Goal: Information Seeking & Learning: Learn about a topic

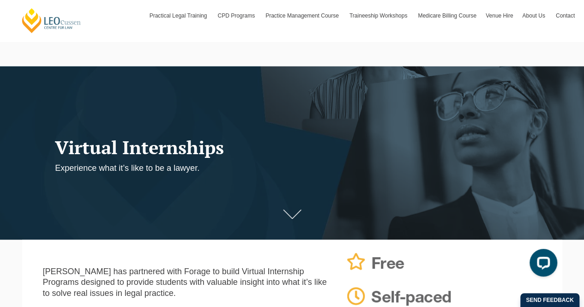
scroll to position [6, 0]
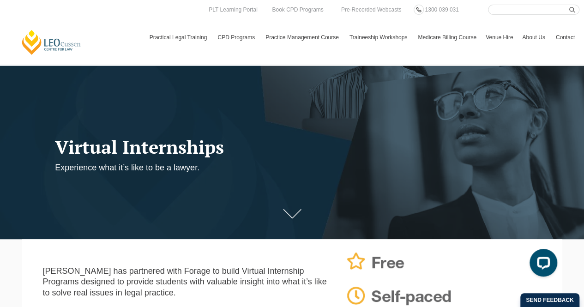
click at [549, 12] on input "Search here" at bounding box center [533, 10] width 91 height 10
type input "Virtual internship terms and conditions"
click at [569, 5] on button "submit" at bounding box center [574, 10] width 10 height 10
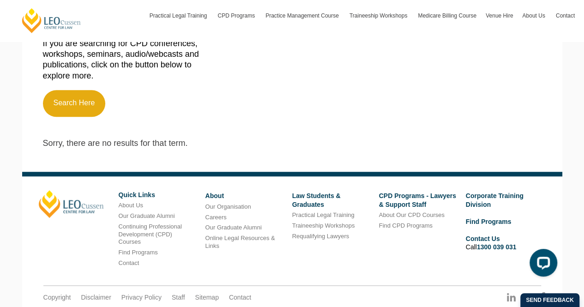
scroll to position [299, 0]
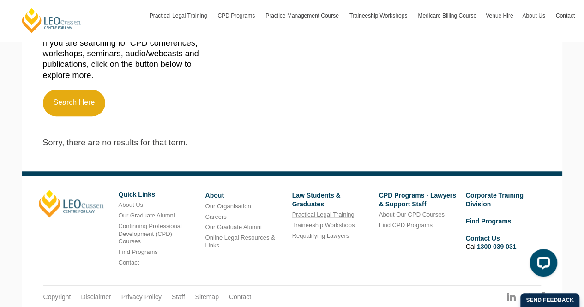
click at [335, 215] on link "Practical Legal Training" at bounding box center [323, 214] width 62 height 7
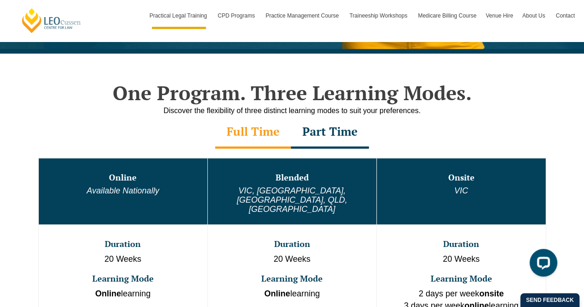
scroll to position [416, 0]
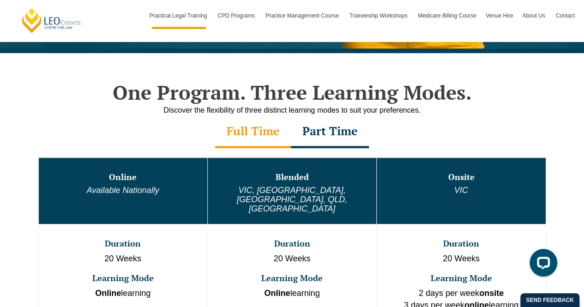
click at [336, 137] on div "Part Time" at bounding box center [330, 132] width 78 height 32
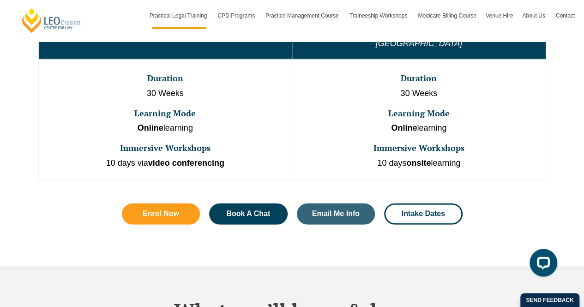
scroll to position [581, 0]
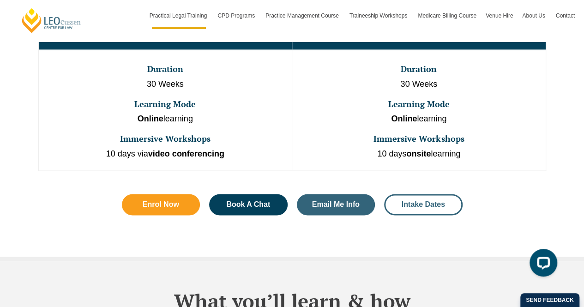
click at [420, 194] on link "Intake Dates" at bounding box center [423, 204] width 78 height 21
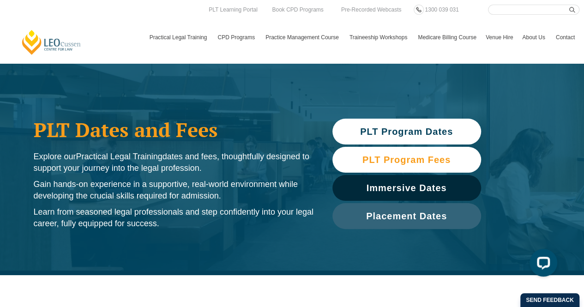
click at [456, 162] on span "PLT Program Fees" at bounding box center [406, 159] width 139 height 9
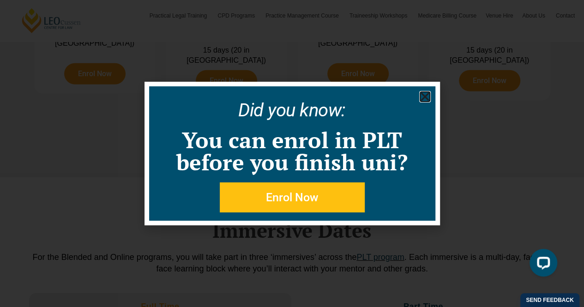
scroll to position [1223, 0]
click at [429, 100] on icon "Close" at bounding box center [425, 97] width 12 height 12
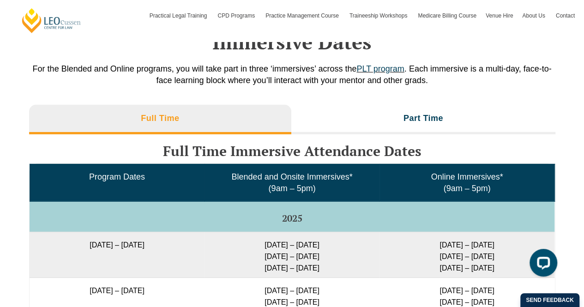
scroll to position [1413, 0]
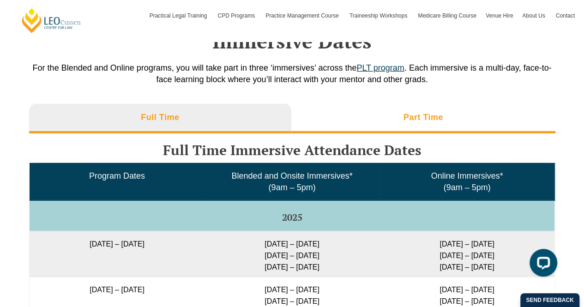
click at [428, 123] on h3 "Part Time" at bounding box center [423, 117] width 40 height 11
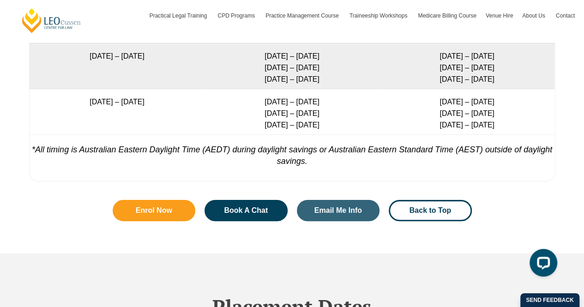
scroll to position [1767, 0]
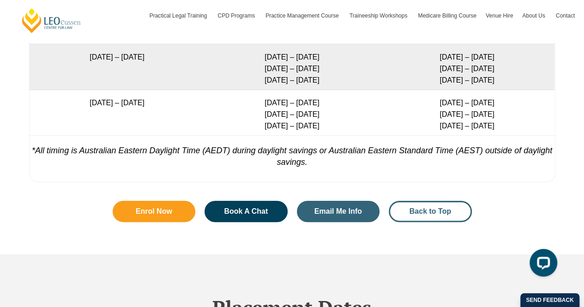
click at [405, 222] on link "Back to Top" at bounding box center [430, 211] width 83 height 21
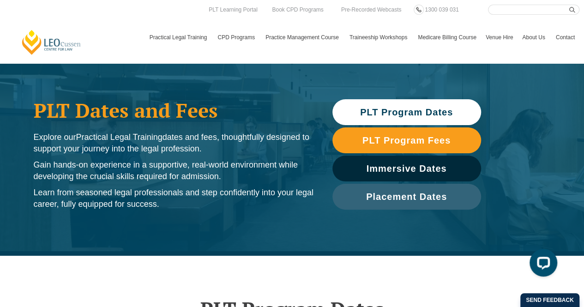
scroll to position [18, 0]
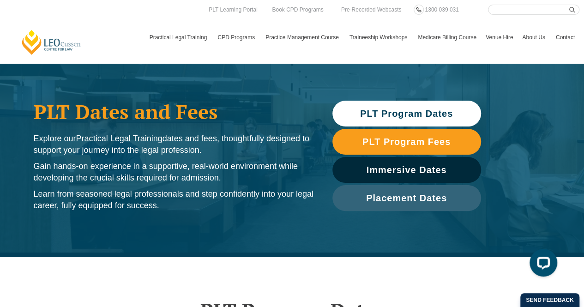
click at [453, 114] on span "PLT Program Dates" at bounding box center [406, 113] width 139 height 9
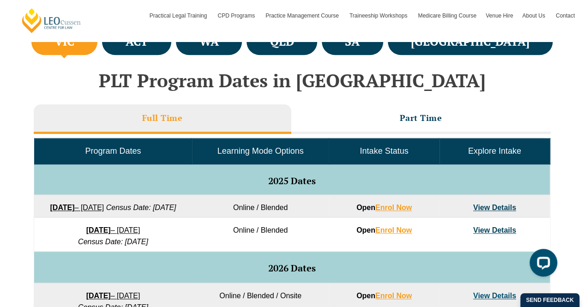
scroll to position [359, 0]
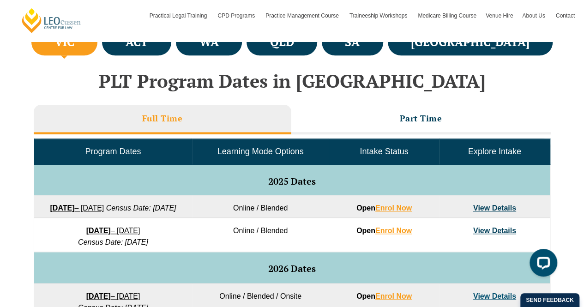
click at [163, 118] on h3 "Full Time" at bounding box center [162, 118] width 41 height 11
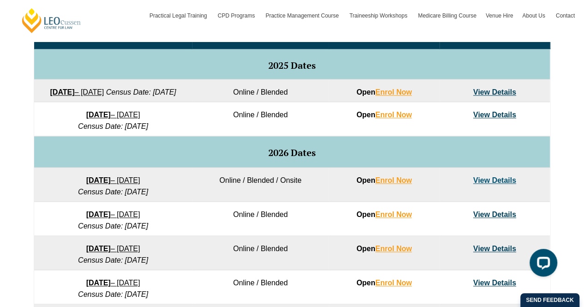
scroll to position [486, 0]
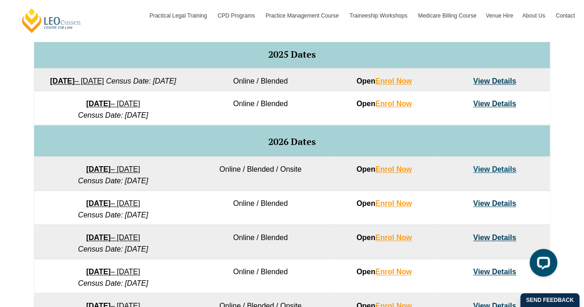
click at [481, 108] on link "View Details" at bounding box center [494, 104] width 43 height 8
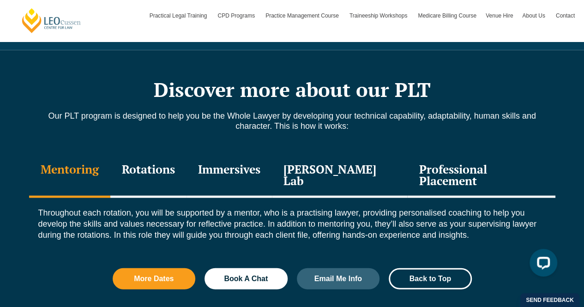
scroll to position [974, 0]
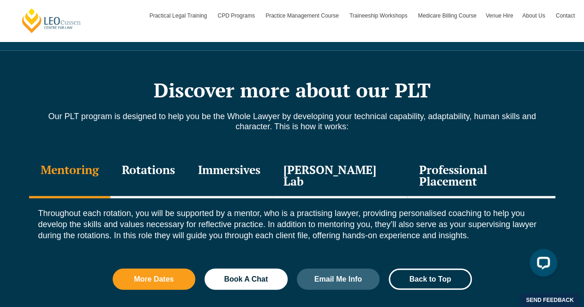
click at [164, 167] on div "Rotations" at bounding box center [148, 177] width 76 height 44
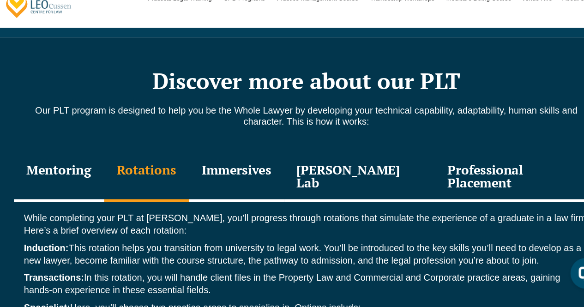
click at [230, 169] on div "Immersives" at bounding box center [228, 177] width 85 height 44
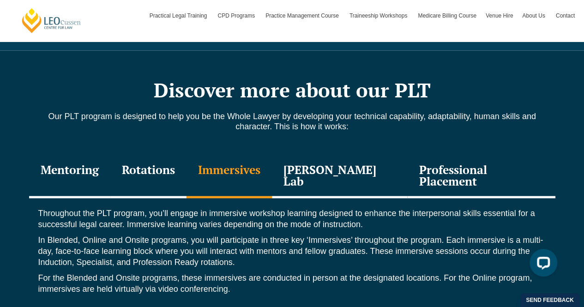
click at [443, 171] on div "Professional Placement" at bounding box center [481, 177] width 148 height 44
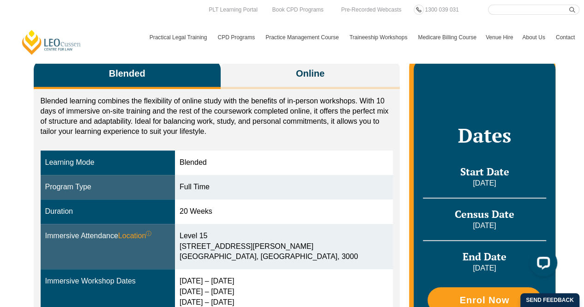
scroll to position [0, 0]
